Goal: Task Accomplishment & Management: Use online tool/utility

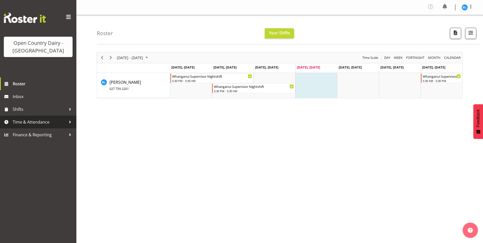
click at [56, 121] on span "Time & Attendance" at bounding box center [39, 122] width 53 height 8
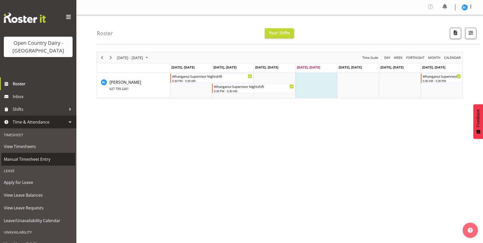
click at [32, 158] on span "Manual Timesheet Entry" at bounding box center [38, 159] width 69 height 8
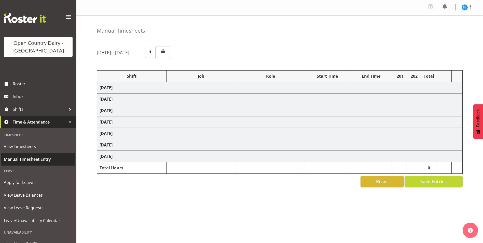
select select "70655"
select select "66992"
select select "70656"
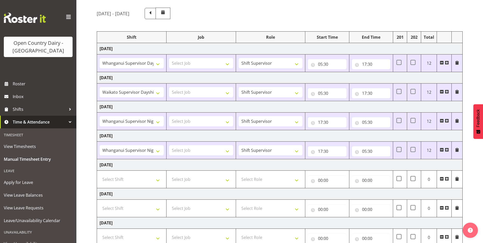
scroll to position [75, 0]
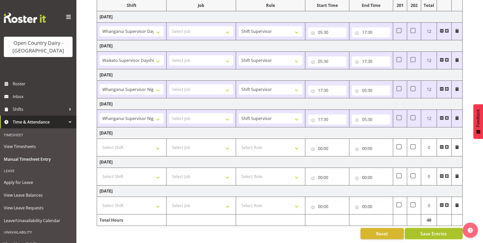
click at [434, 230] on span "Save Entries" at bounding box center [433, 233] width 26 height 7
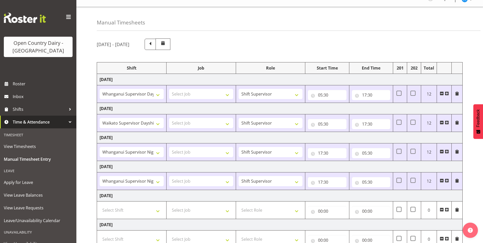
scroll to position [0, 0]
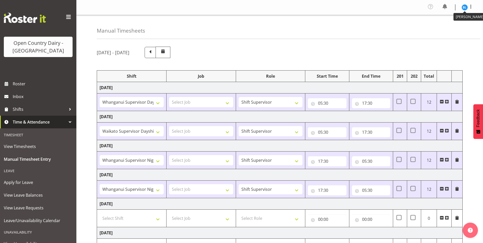
click at [463, 9] on img at bounding box center [464, 7] width 6 height 6
click at [451, 25] on link "Log Out" at bounding box center [449, 27] width 49 height 9
